Goal: Transaction & Acquisition: Purchase product/service

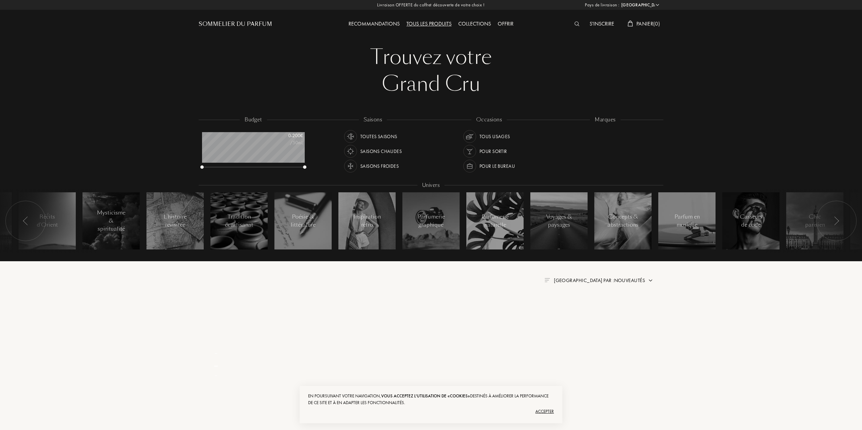
select select "FR"
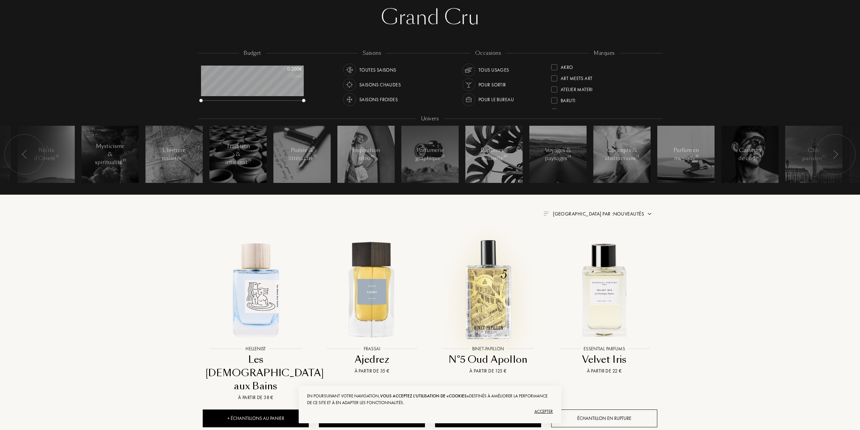
scroll to position [101, 0]
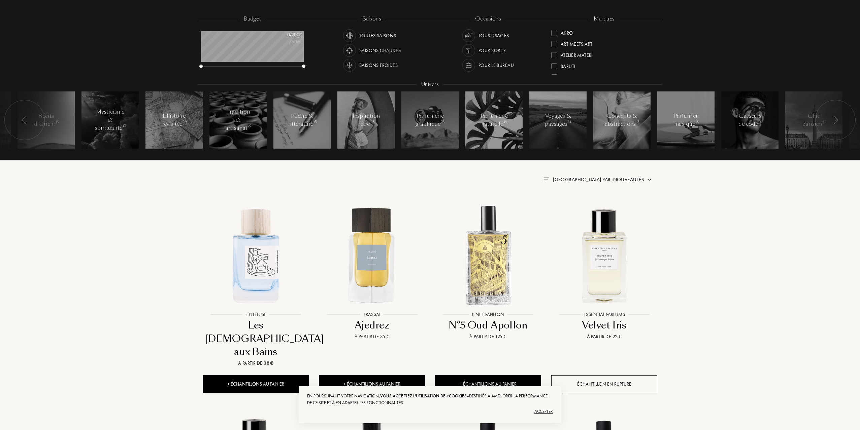
click at [546, 412] on div "Accepter" at bounding box center [430, 412] width 246 height 11
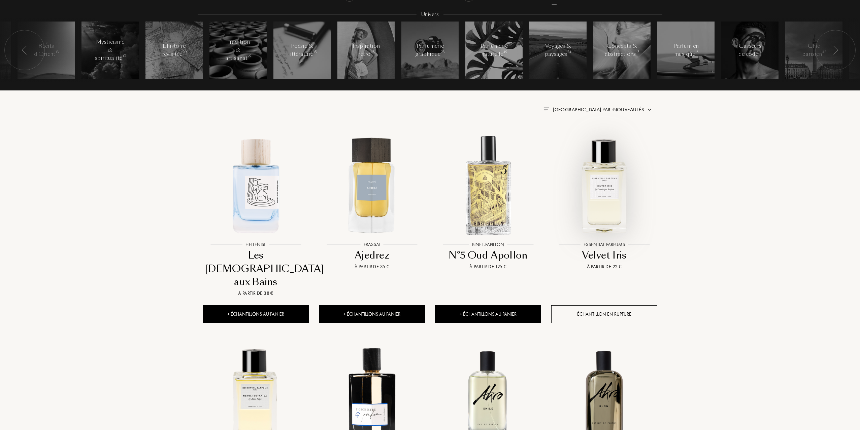
scroll to position [202, 0]
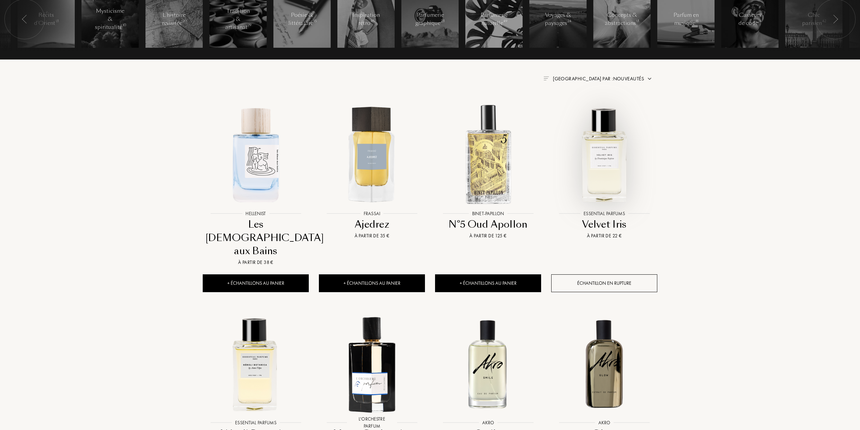
click at [605, 163] on img at bounding box center [604, 154] width 105 height 105
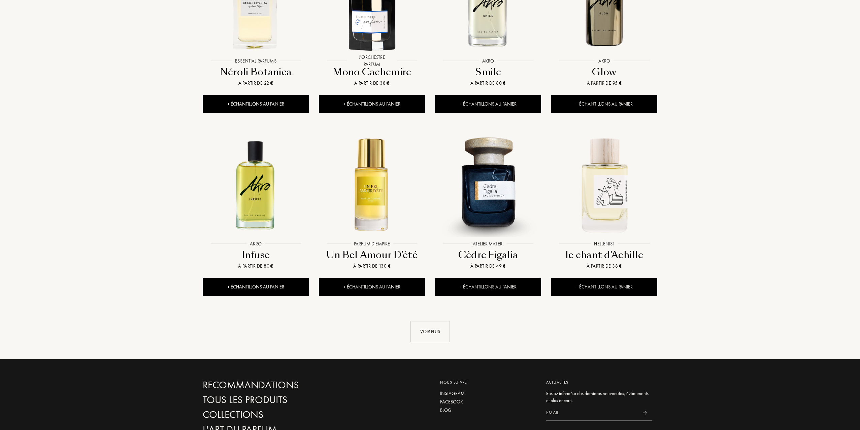
scroll to position [572, 0]
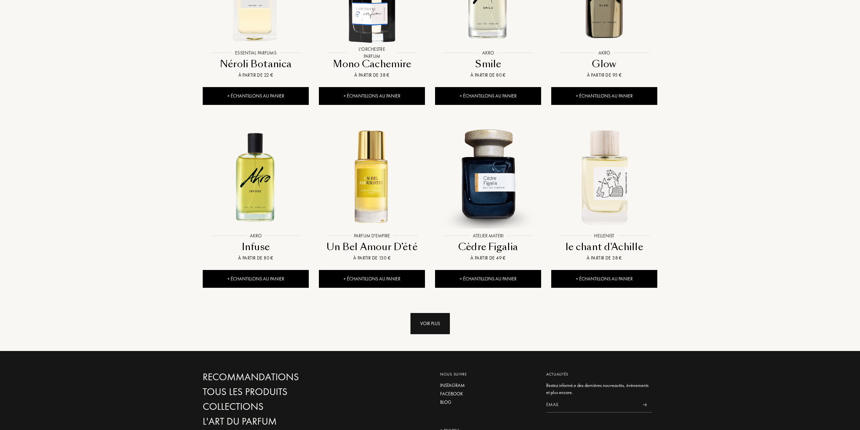
click at [435, 313] on div "Voir plus" at bounding box center [429, 323] width 39 height 21
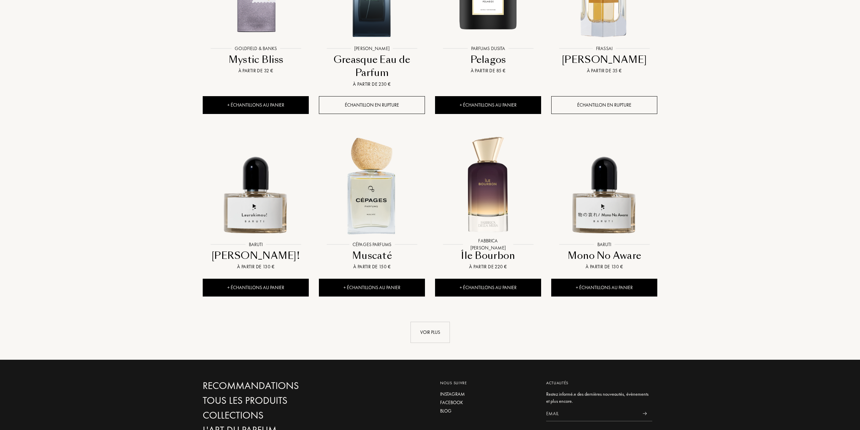
scroll to position [1178, 0]
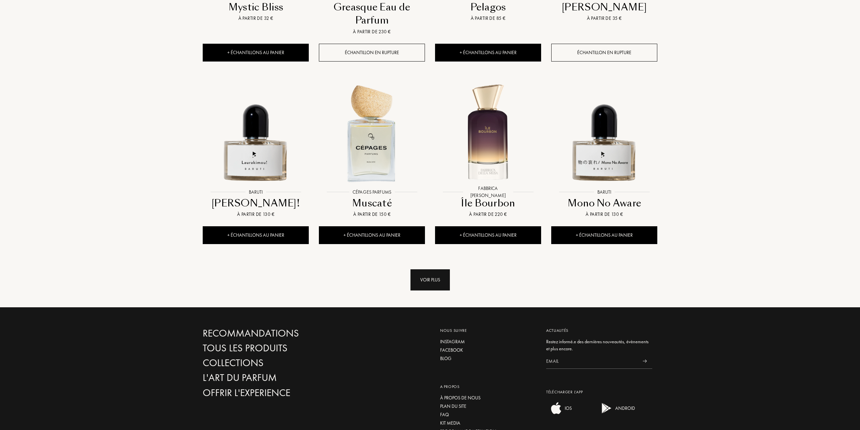
click at [429, 270] on div "Voir plus" at bounding box center [429, 280] width 39 height 21
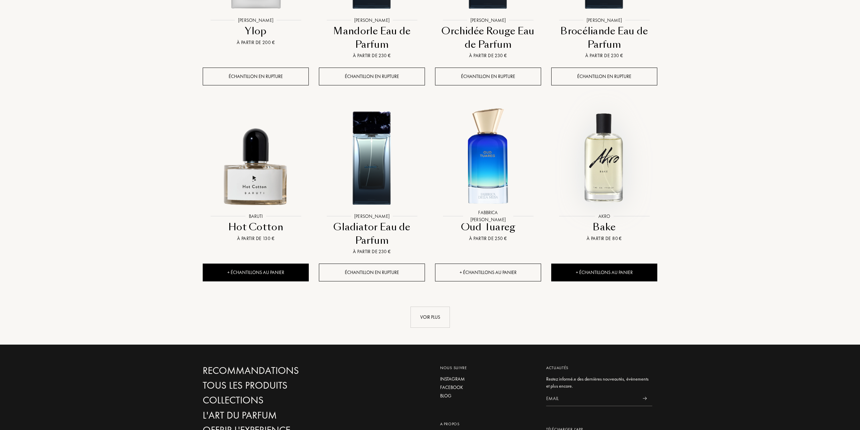
scroll to position [1750, 0]
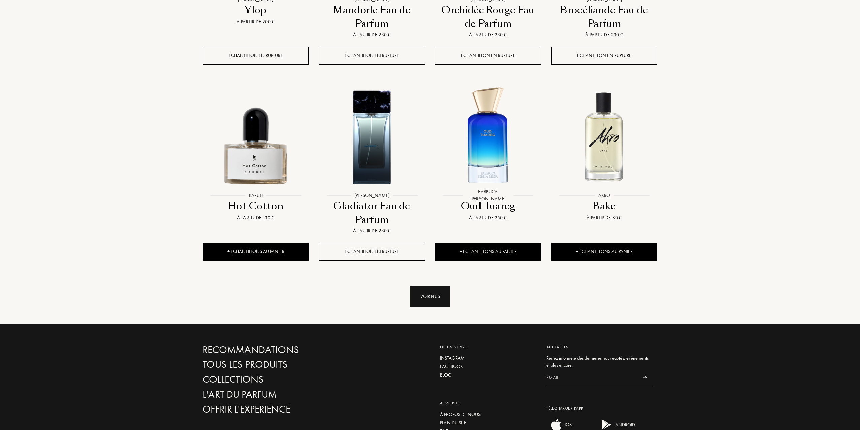
click at [428, 286] on div "Voir plus" at bounding box center [429, 296] width 39 height 21
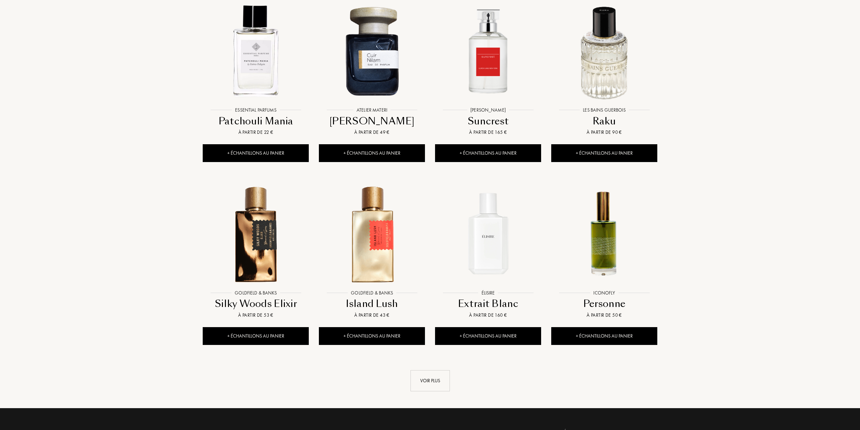
scroll to position [2289, 0]
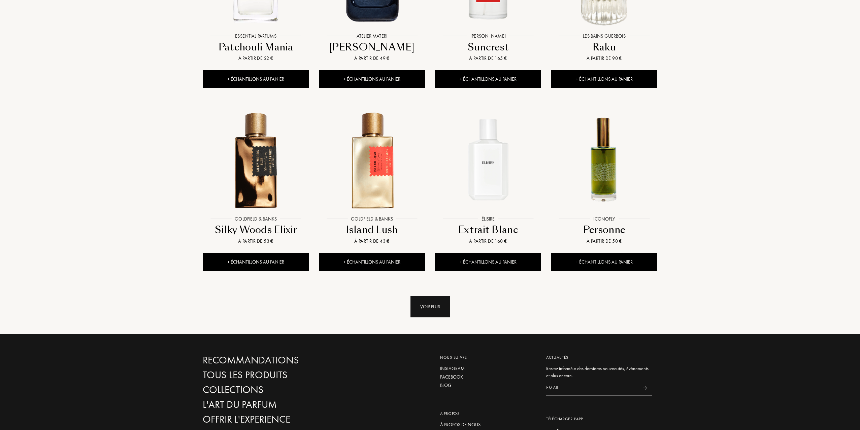
click at [444, 297] on div "Voir plus" at bounding box center [429, 307] width 39 height 21
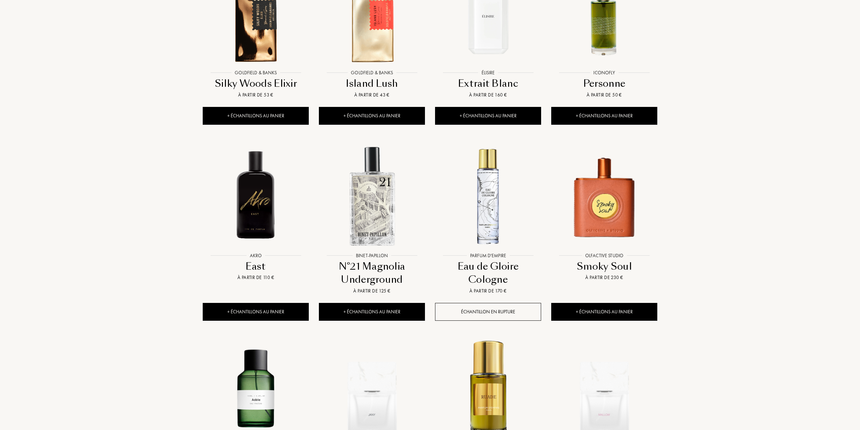
scroll to position [2322, 0]
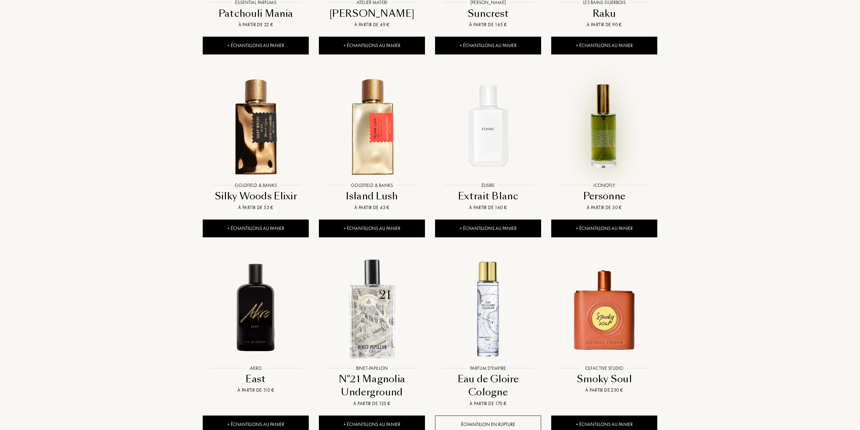
click at [621, 102] on img at bounding box center [604, 126] width 105 height 105
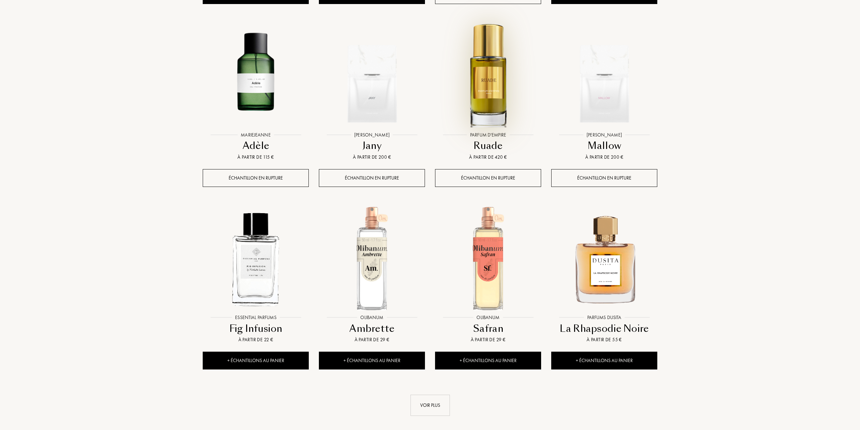
scroll to position [2794, 0]
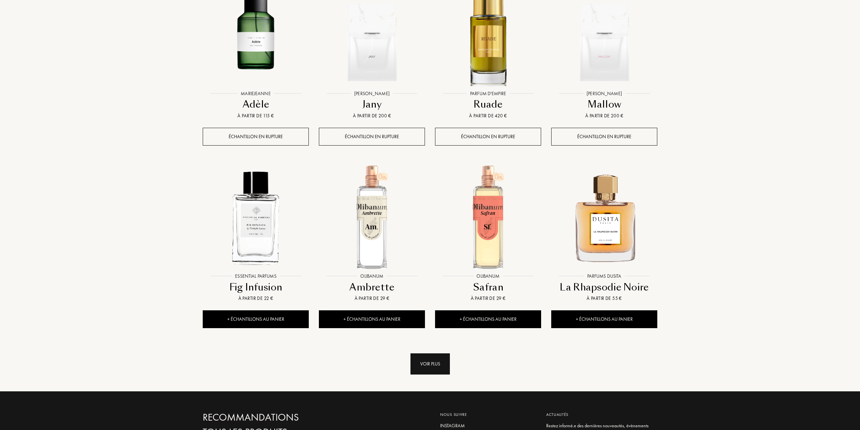
click at [429, 354] on div "Voir plus" at bounding box center [429, 364] width 39 height 21
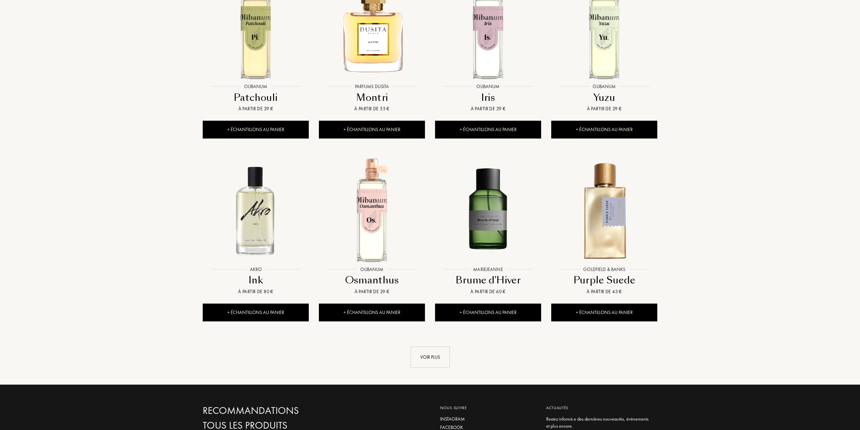
scroll to position [3433, 0]
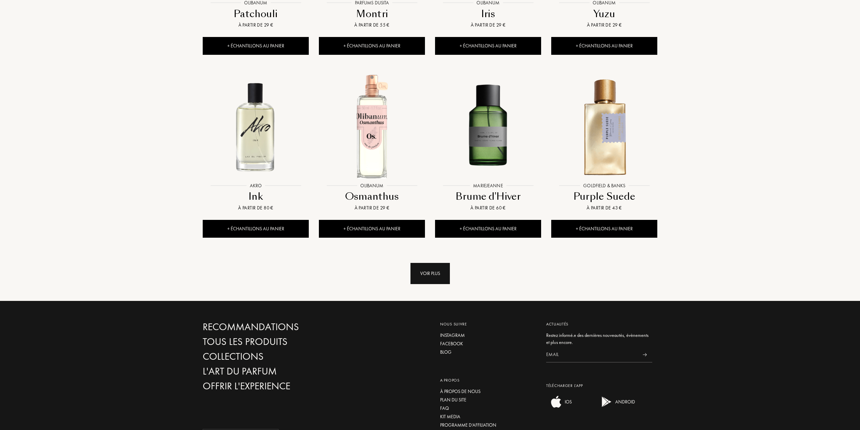
click at [437, 263] on div "Voir plus" at bounding box center [429, 273] width 39 height 21
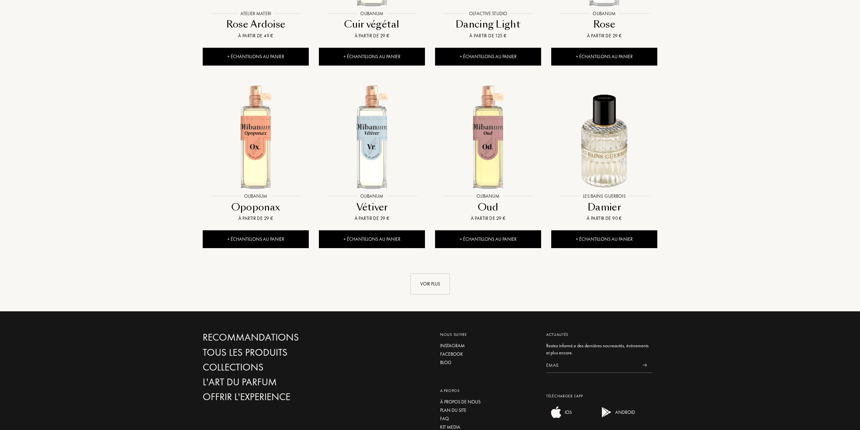
scroll to position [3972, 0]
click at [445, 273] on div "Voir plus" at bounding box center [429, 283] width 39 height 21
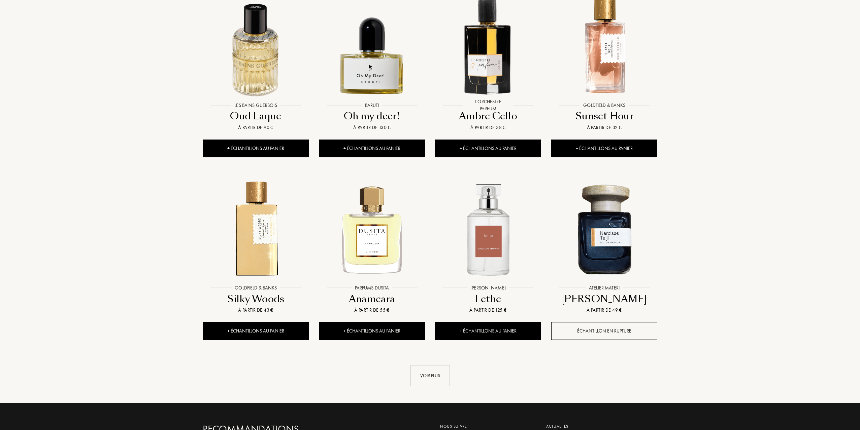
scroll to position [4477, 0]
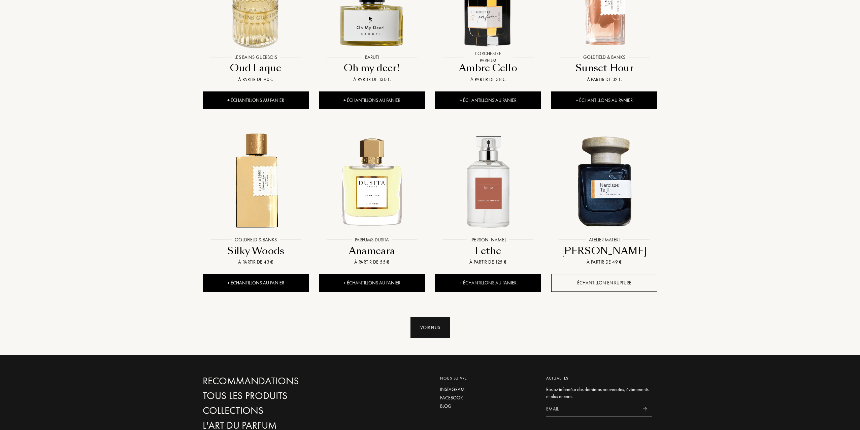
click at [435, 317] on div "Voir plus" at bounding box center [429, 327] width 39 height 21
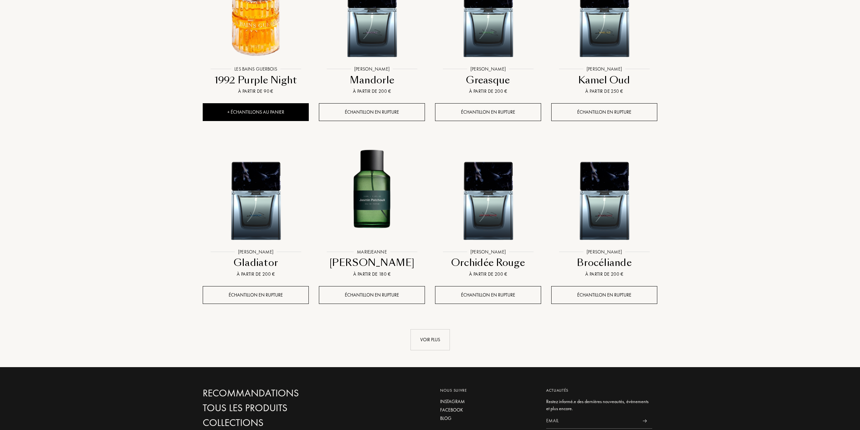
scroll to position [5049, 0]
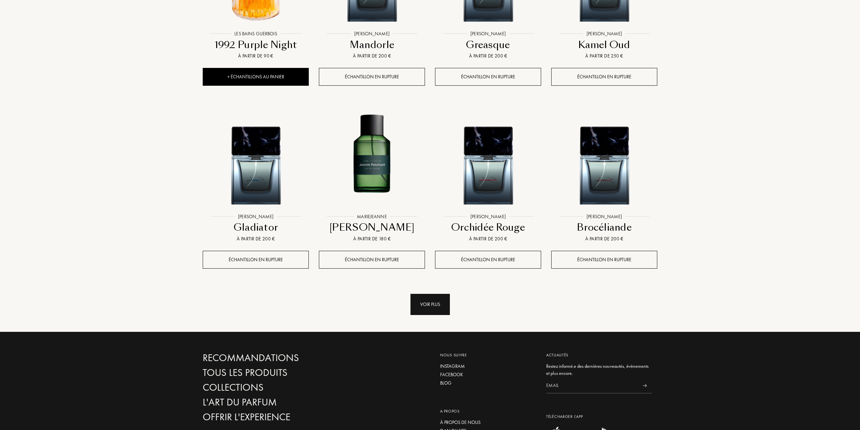
click at [444, 294] on div "Voir plus" at bounding box center [429, 304] width 39 height 21
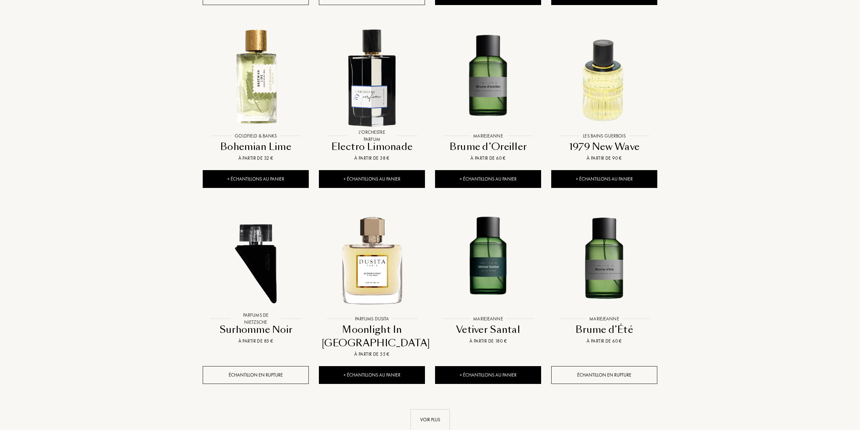
scroll to position [5587, 0]
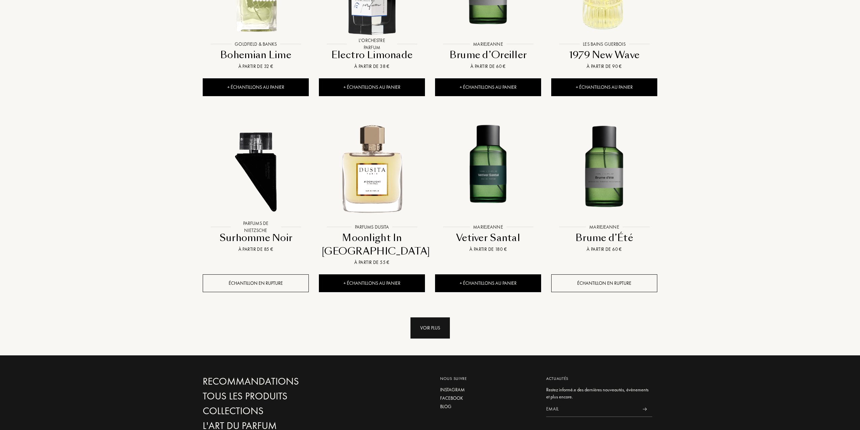
click at [434, 318] on div "Voir plus" at bounding box center [429, 328] width 39 height 21
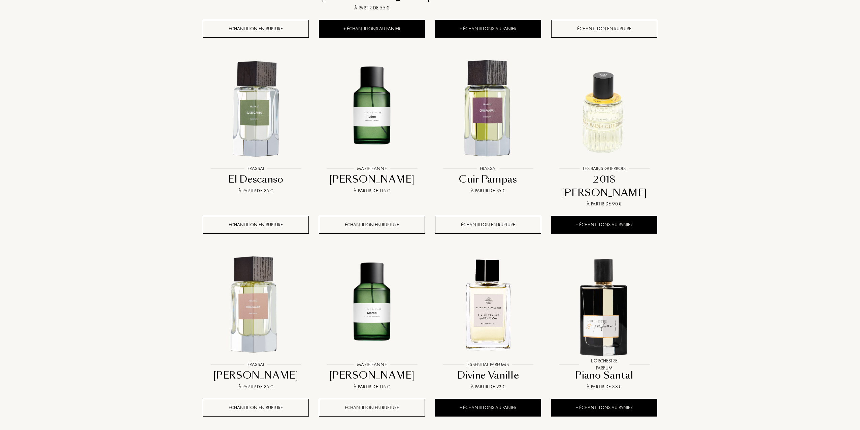
scroll to position [5857, 0]
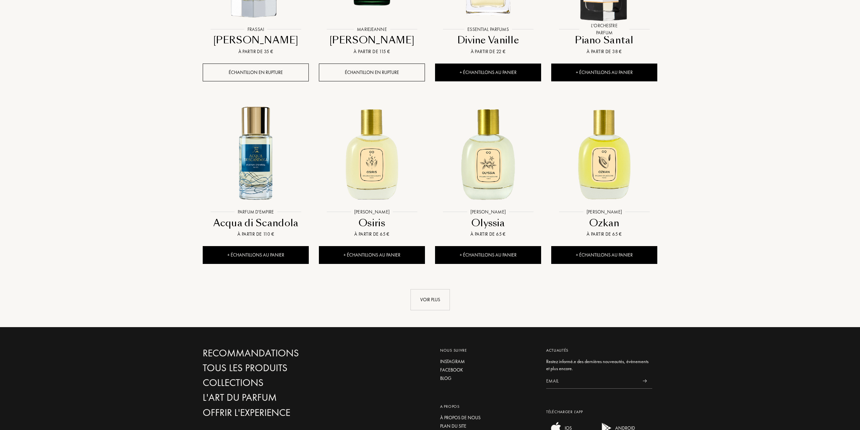
scroll to position [6193, 0]
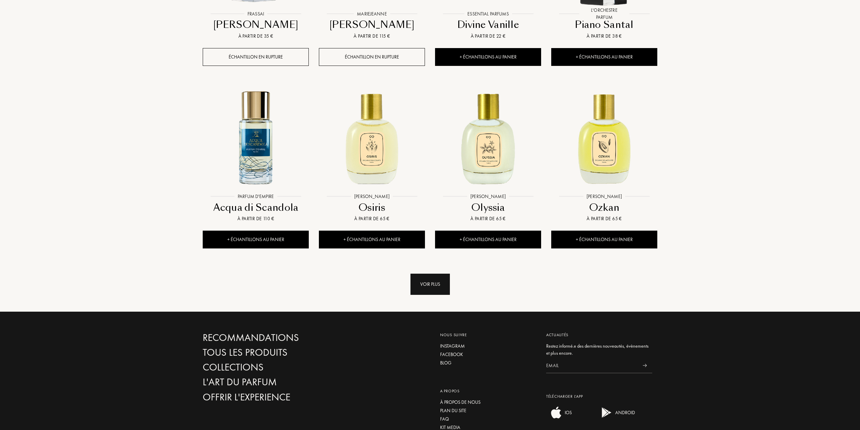
click at [431, 274] on div "Voir plus" at bounding box center [429, 284] width 39 height 21
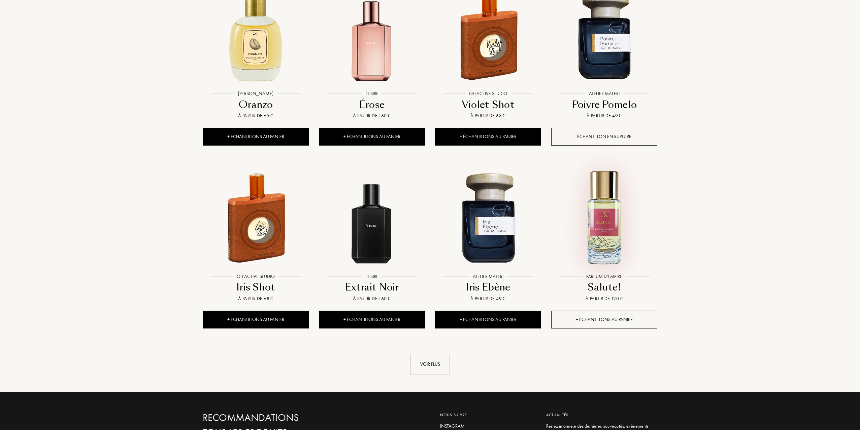
scroll to position [6698, 0]
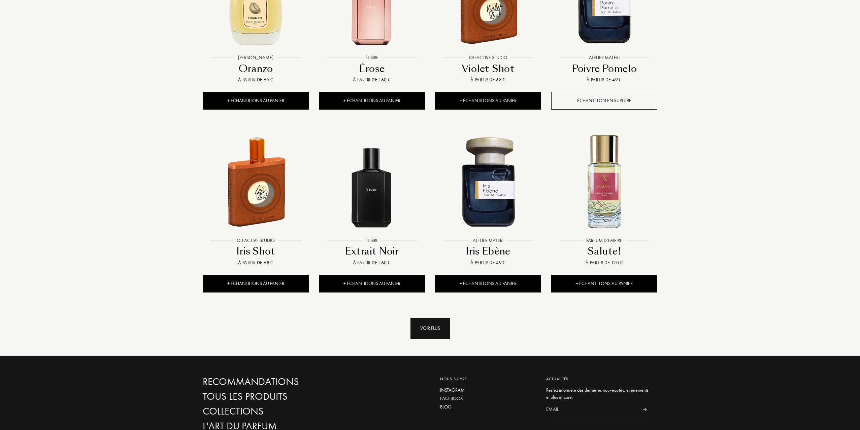
click at [427, 318] on div "Voir plus" at bounding box center [429, 328] width 39 height 21
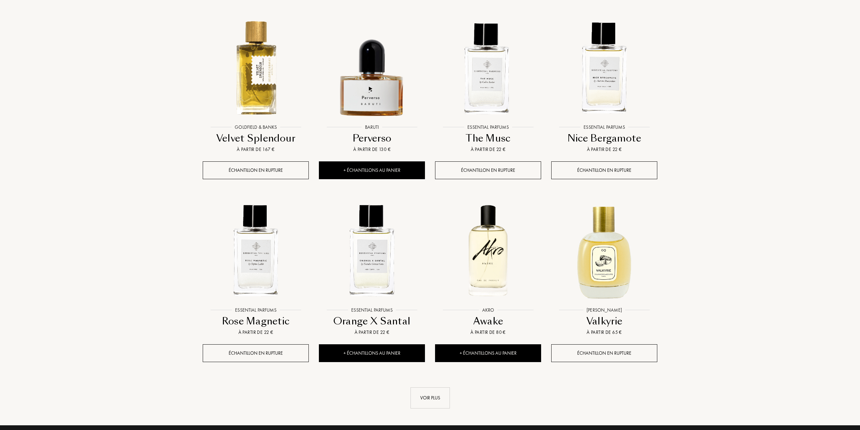
scroll to position [7203, 0]
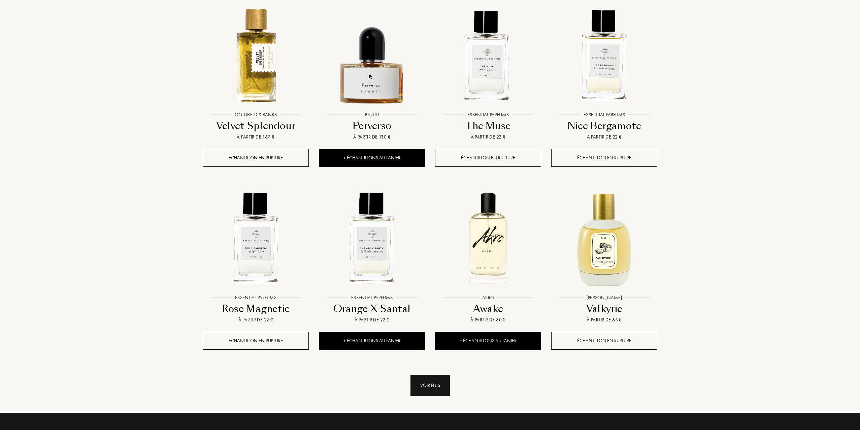
click at [438, 375] on div "Voir plus" at bounding box center [429, 385] width 39 height 21
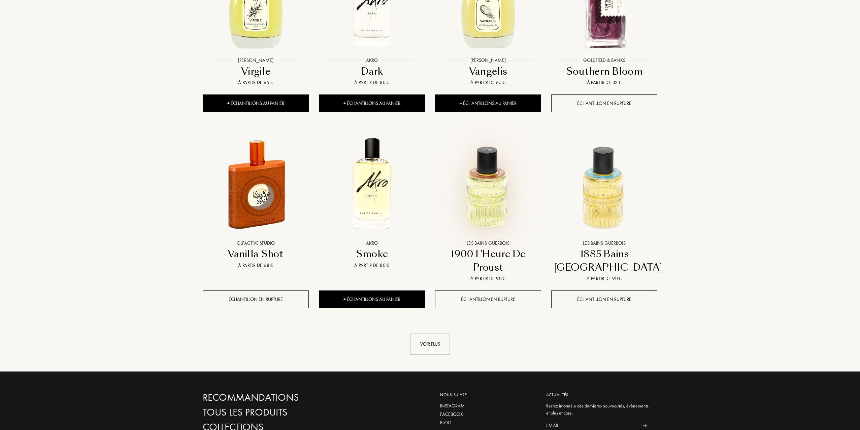
scroll to position [7809, 0]
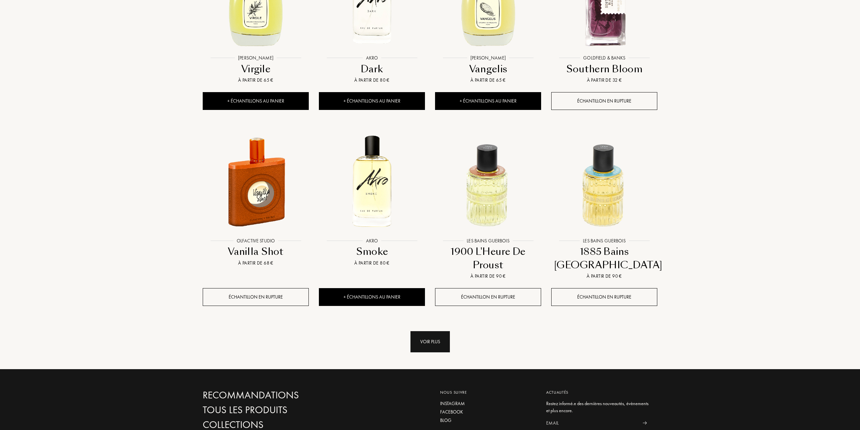
click at [437, 332] on div "Voir plus" at bounding box center [429, 342] width 39 height 21
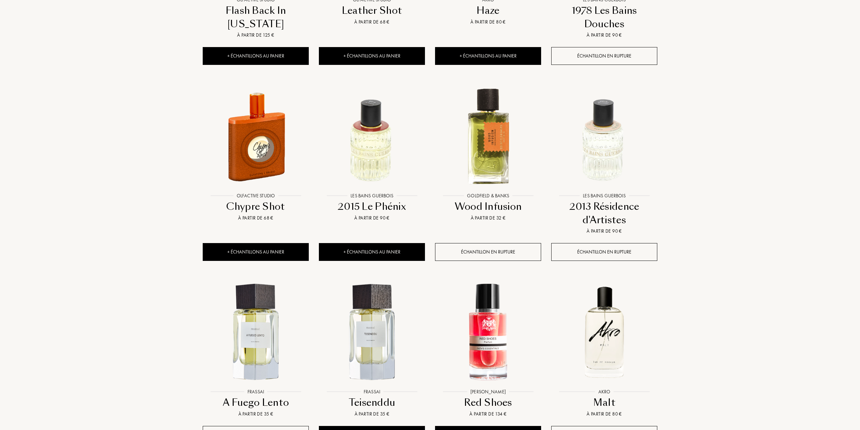
scroll to position [8381, 0]
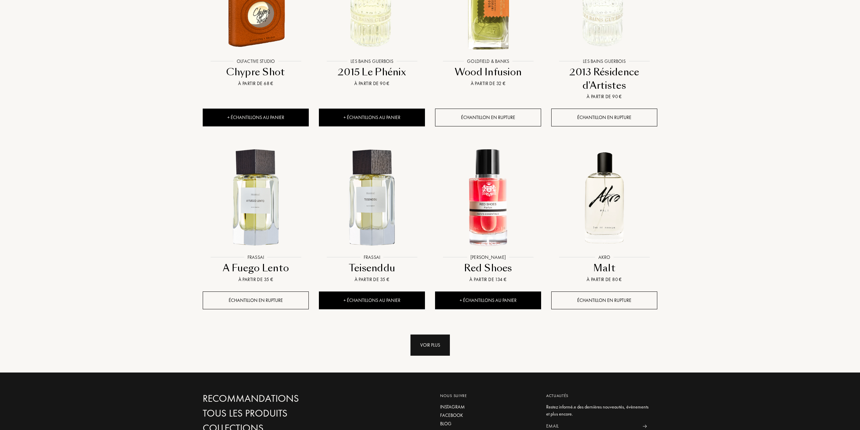
click at [426, 335] on div "Voir plus" at bounding box center [429, 345] width 39 height 21
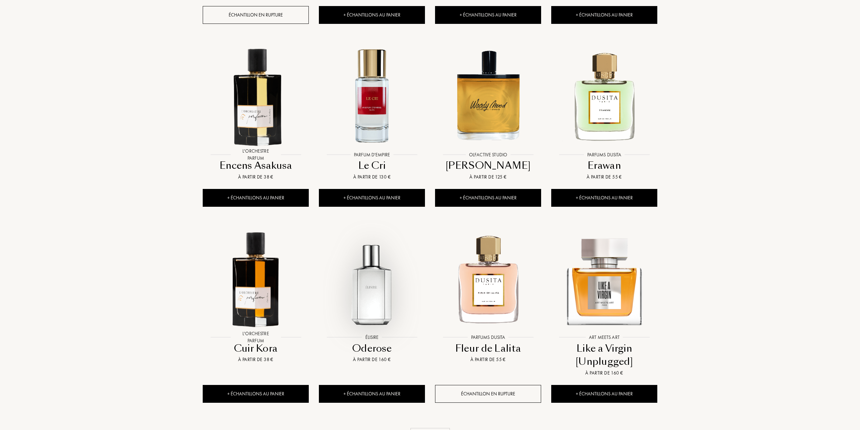
scroll to position [8852, 0]
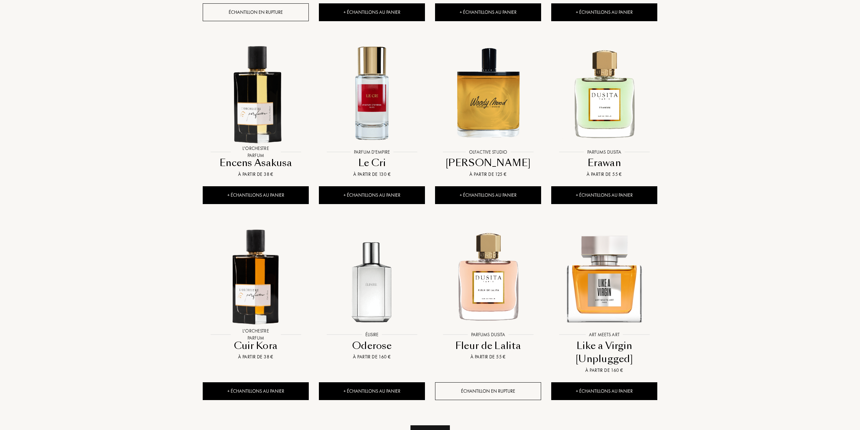
click at [430, 426] on div "Voir plus" at bounding box center [429, 436] width 39 height 21
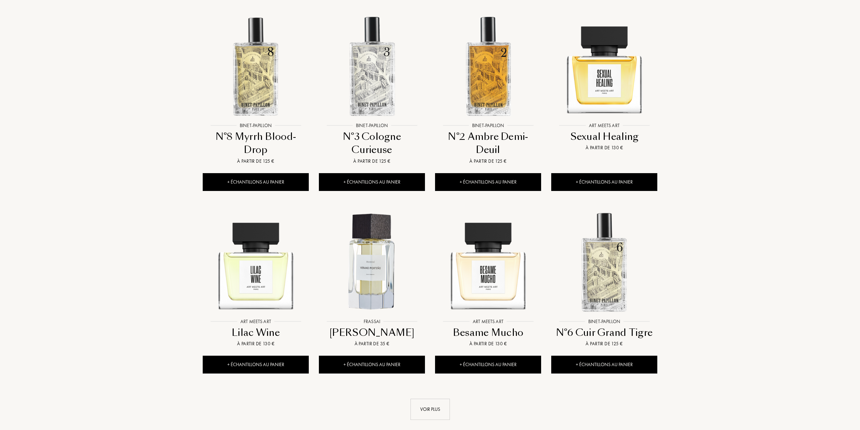
scroll to position [9458, 0]
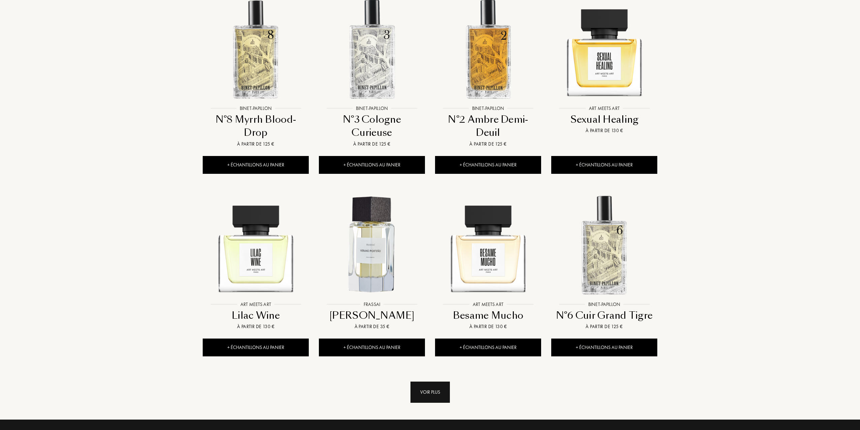
click at [425, 382] on div "Voir plus" at bounding box center [429, 392] width 39 height 21
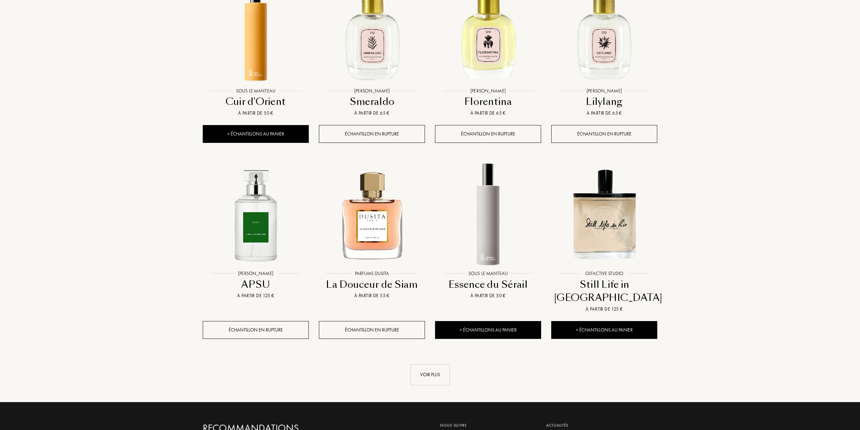
scroll to position [10098, 0]
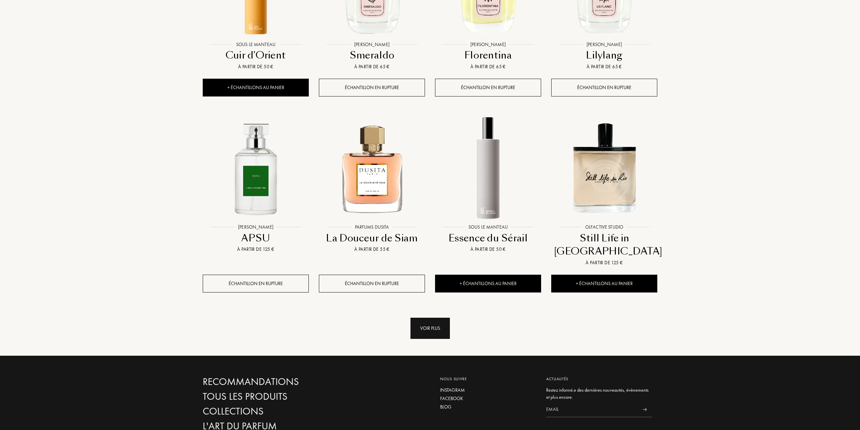
click at [435, 318] on div "Voir plus" at bounding box center [429, 328] width 39 height 21
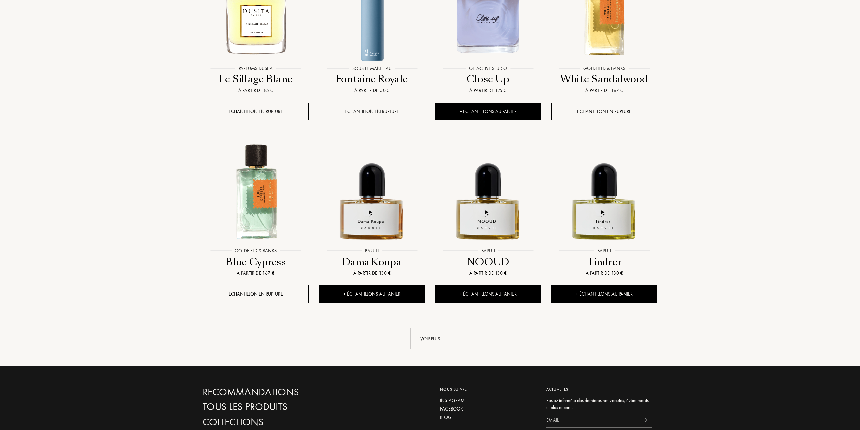
scroll to position [10636, 0]
click at [426, 328] on div "Voir plus" at bounding box center [429, 338] width 39 height 21
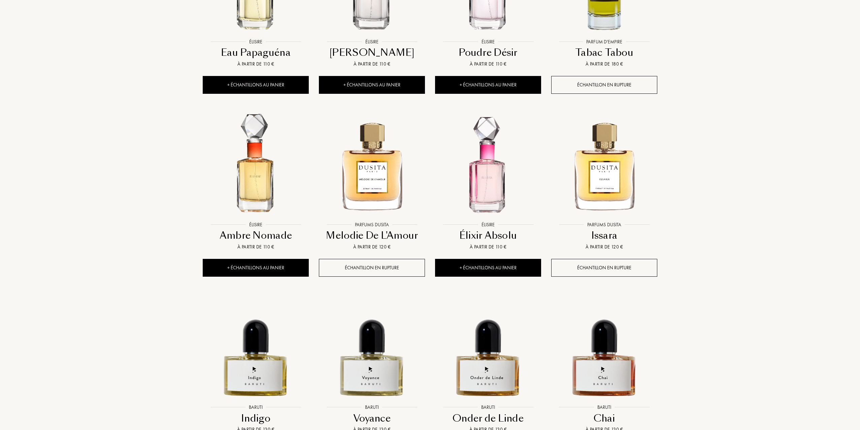
scroll to position [11175, 0]
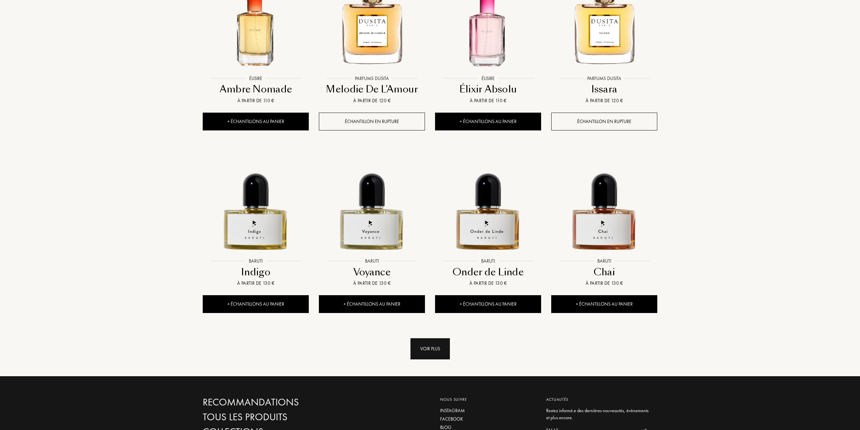
click at [415, 339] on div "Voir plus" at bounding box center [429, 349] width 39 height 21
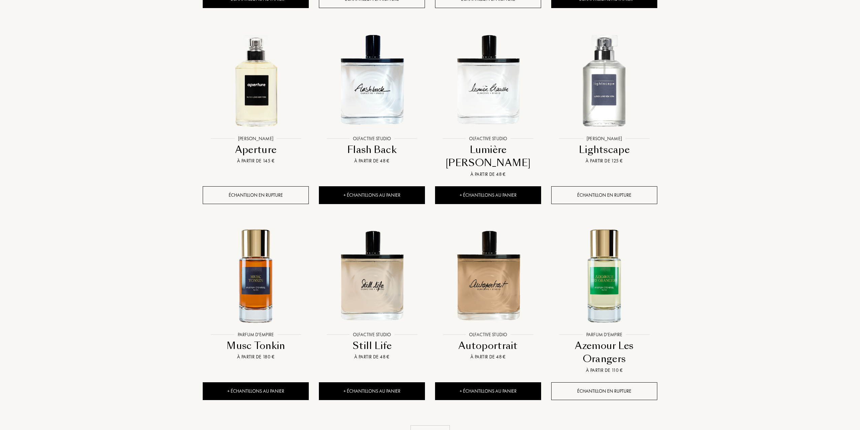
scroll to position [11747, 0]
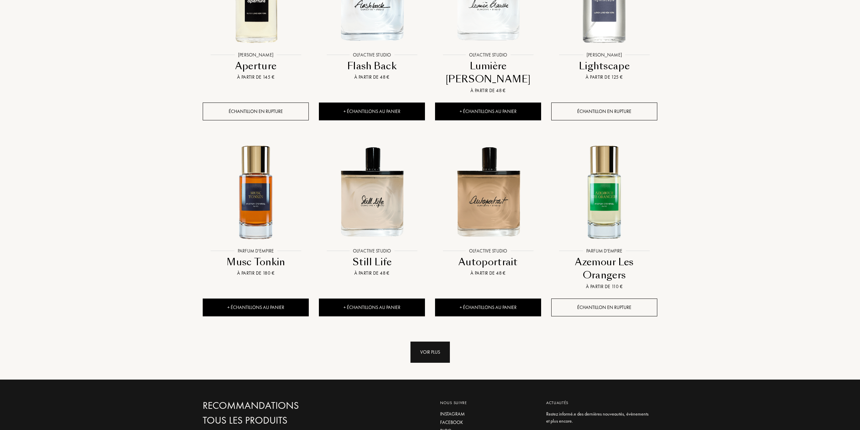
click at [426, 342] on div "Voir plus" at bounding box center [429, 352] width 39 height 21
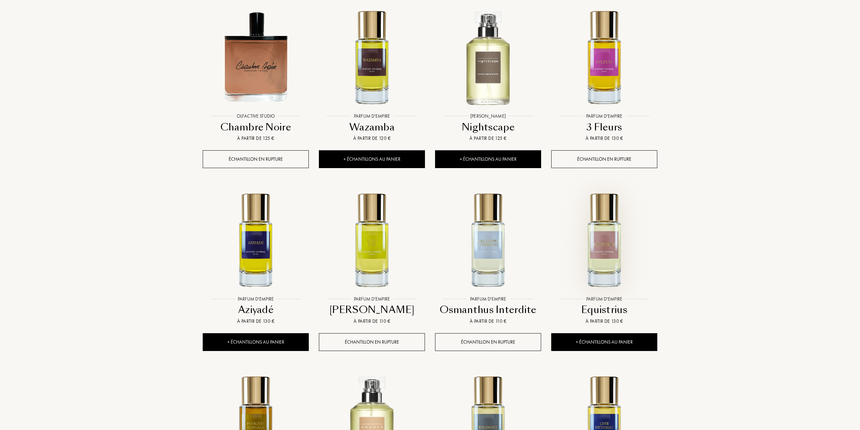
scroll to position [12218, 0]
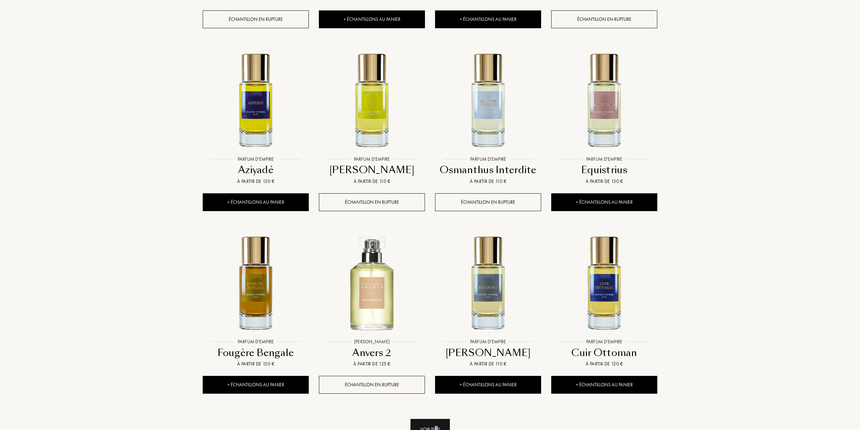
click at [437, 419] on div "Voir plus" at bounding box center [429, 429] width 39 height 21
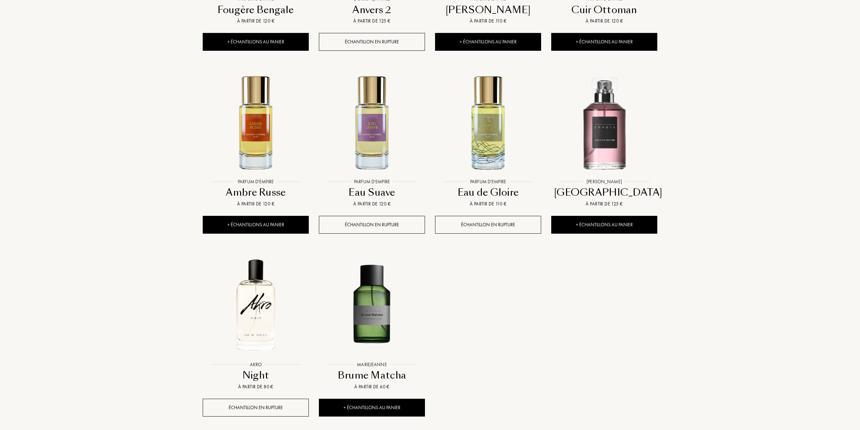
scroll to position [12622, 0]
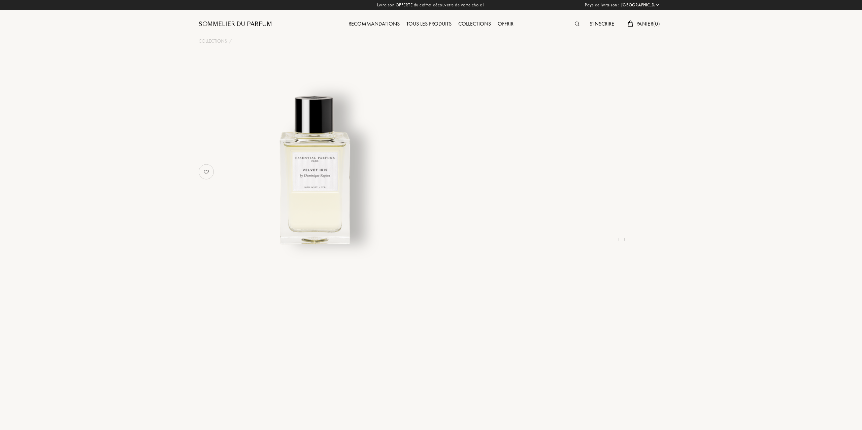
select select "FR"
select select "3"
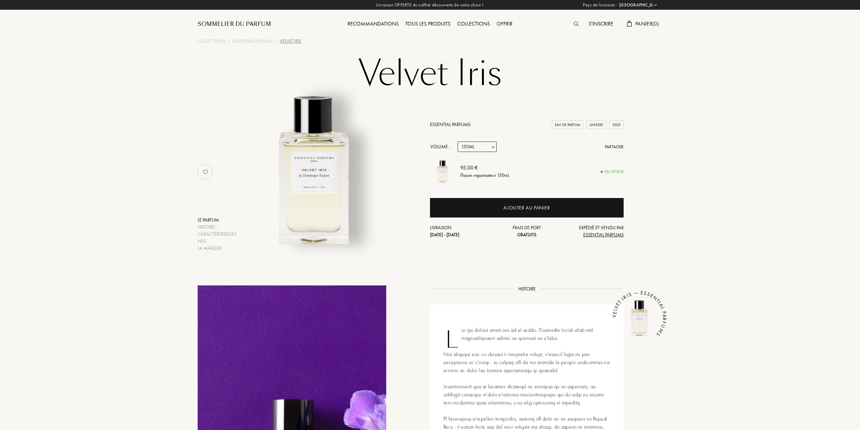
click at [488, 143] on select "Echantillon 10mL 100mL 150mL" at bounding box center [476, 147] width 39 height 10
select select "1"
click at [457, 142] on select "Echantillon 10mL 100mL 150mL" at bounding box center [476, 147] width 39 height 10
select select "1"
